Goal: Transaction & Acquisition: Purchase product/service

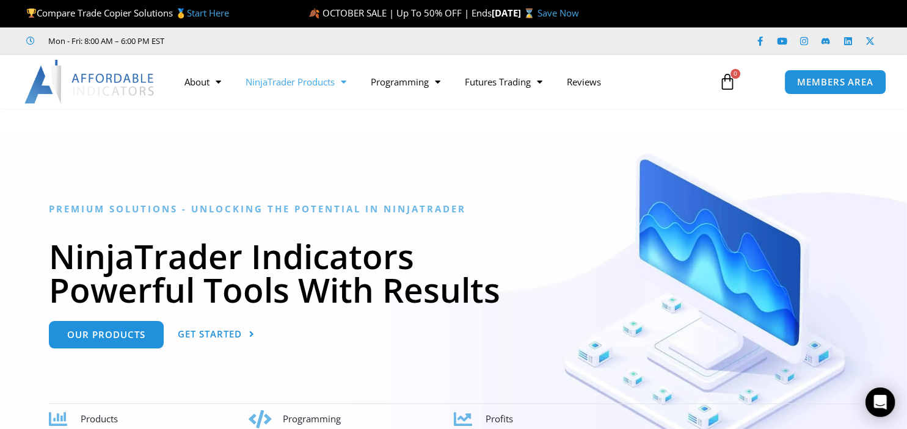
click at [289, 84] on link "NinjaTrader Products" at bounding box center [295, 82] width 125 height 28
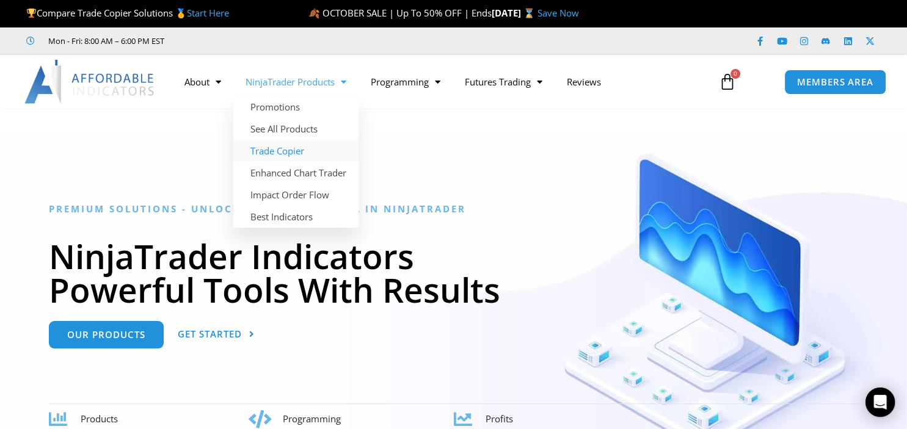
click at [256, 150] on link "Trade Copier" at bounding box center [295, 151] width 125 height 22
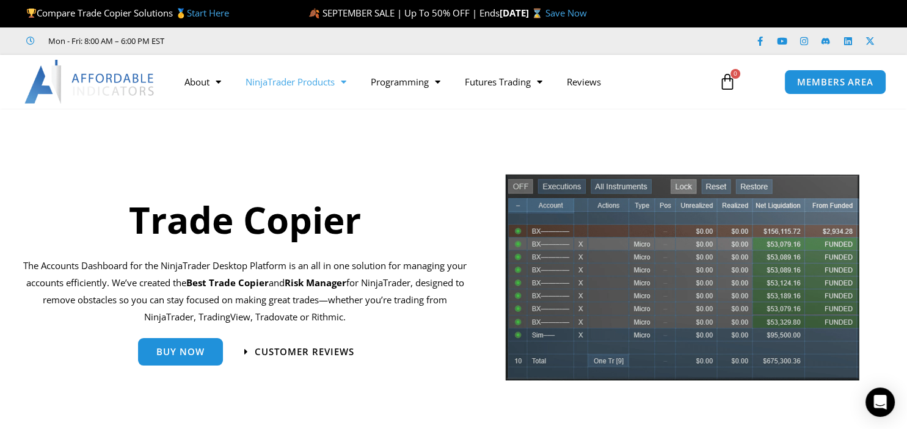
click at [310, 86] on link "NinjaTrader Products" at bounding box center [295, 82] width 125 height 28
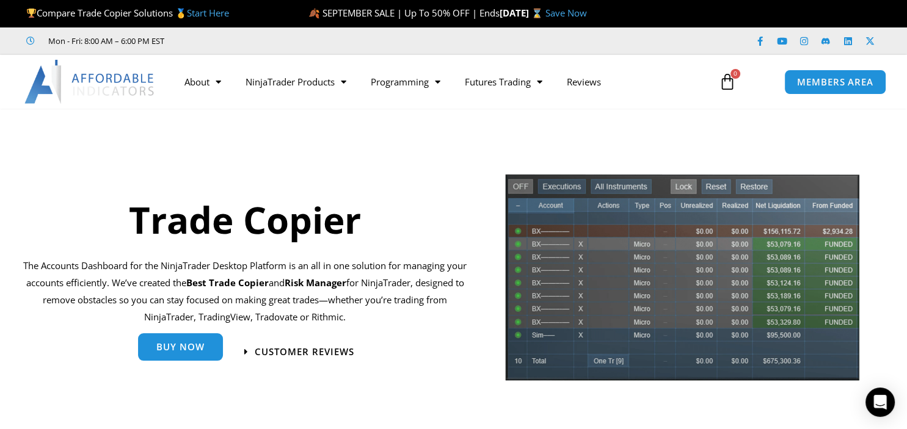
click at [162, 352] on span "Buy Now" at bounding box center [180, 347] width 48 height 9
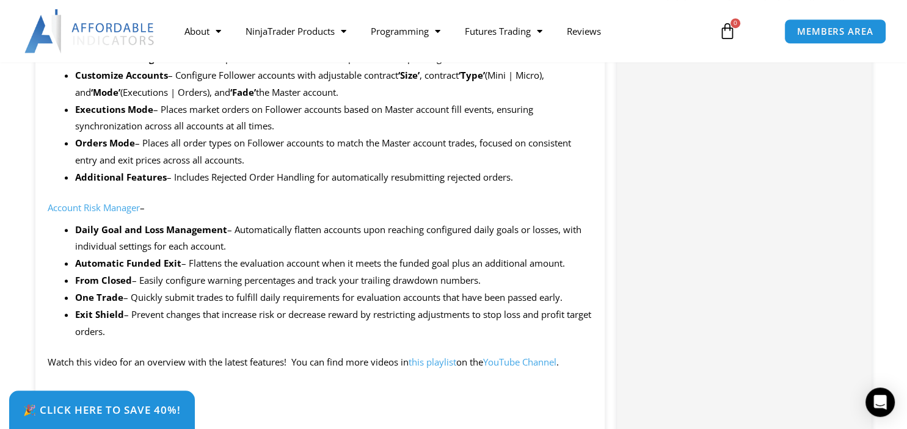
scroll to position [1022, 0]
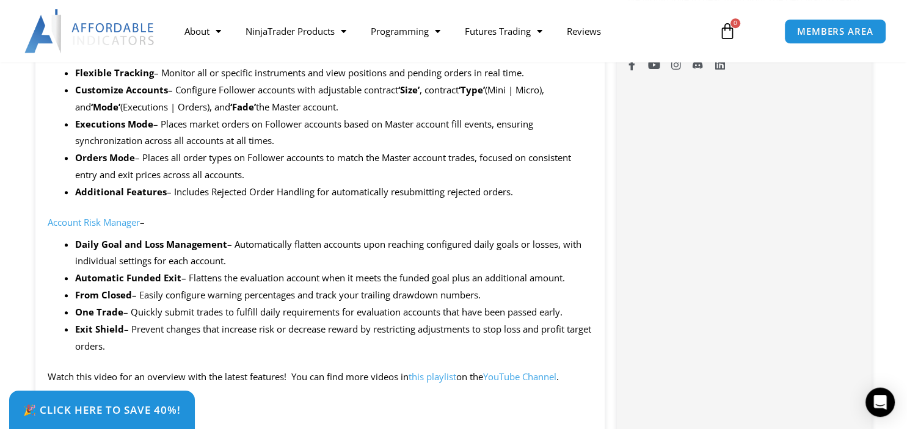
click at [101, 27] on img at bounding box center [89, 31] width 131 height 44
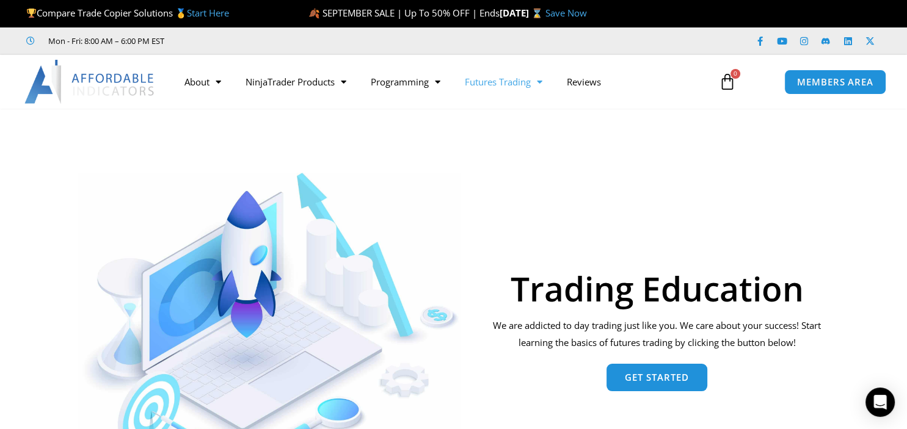
click at [108, 87] on img at bounding box center [89, 82] width 131 height 44
